Goal: Transaction & Acquisition: Book appointment/travel/reservation

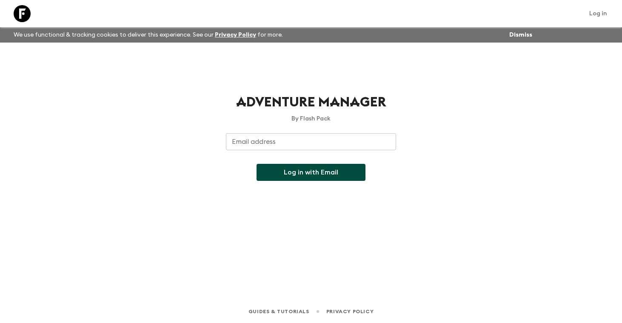
click at [311, 144] on input "Email address" at bounding box center [311, 141] width 170 height 17
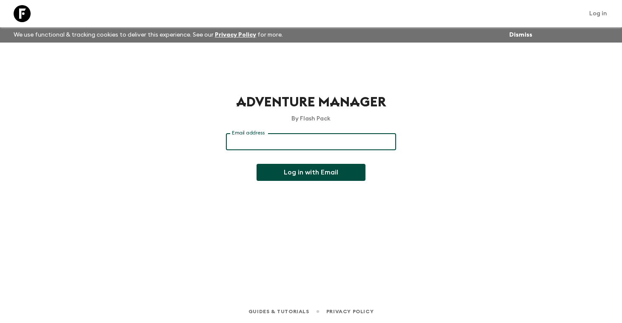
type input "[PERSON_NAME][EMAIL_ADDRESS][DOMAIN_NAME]"
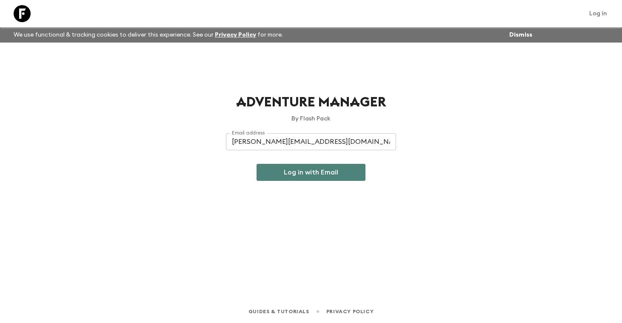
click at [310, 172] on button "Log in with Email" at bounding box center [311, 172] width 109 height 17
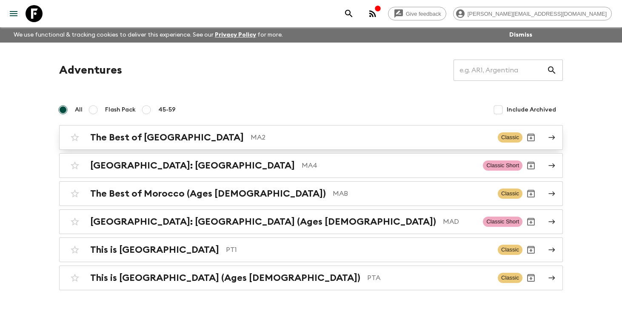
click at [161, 140] on h2 "The Best of Morocco" at bounding box center [167, 137] width 154 height 11
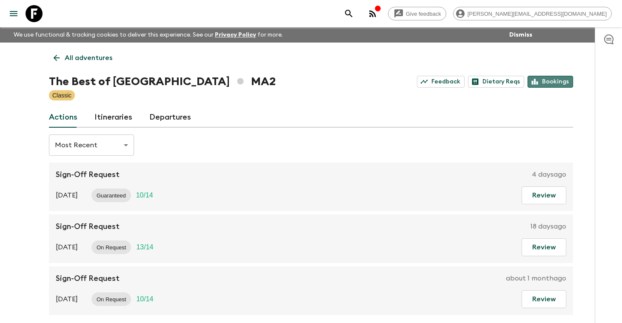
click at [555, 84] on link "Bookings" at bounding box center [551, 82] width 46 height 12
click at [97, 56] on p "All adventures" at bounding box center [89, 58] width 48 height 10
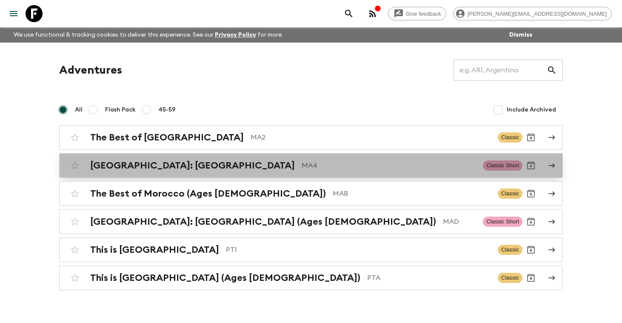
click at [136, 164] on h2 "[GEOGRAPHIC_DATA]: [GEOGRAPHIC_DATA]" at bounding box center [192, 165] width 205 height 11
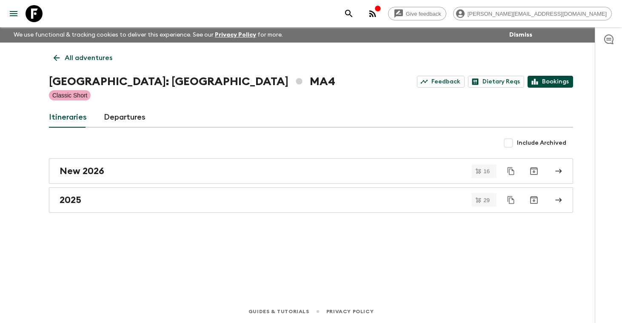
click at [558, 81] on link "Bookings" at bounding box center [551, 82] width 46 height 12
click at [80, 59] on p "All adventures" at bounding box center [89, 58] width 48 height 10
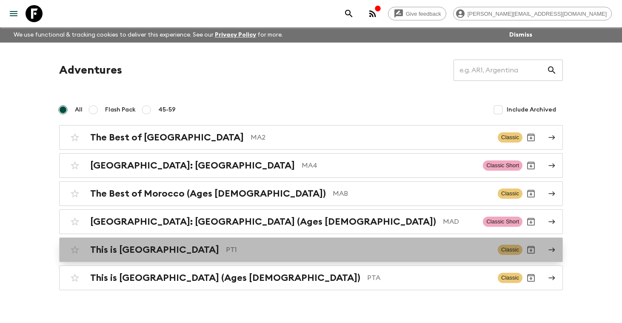
click at [113, 251] on h2 "This is [GEOGRAPHIC_DATA]" at bounding box center [154, 249] width 129 height 11
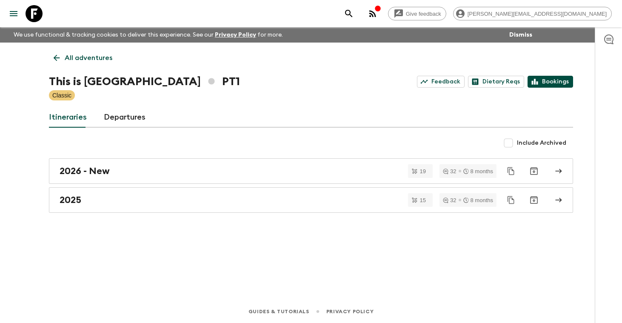
click at [557, 83] on link "Bookings" at bounding box center [551, 82] width 46 height 12
